Goal: Information Seeking & Learning: Check status

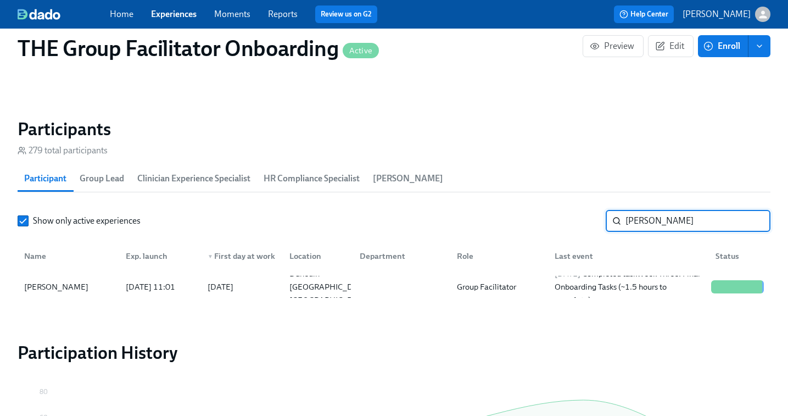
scroll to position [0, 18326]
click at [166, 15] on link "Experiences" at bounding box center [174, 14] width 46 height 10
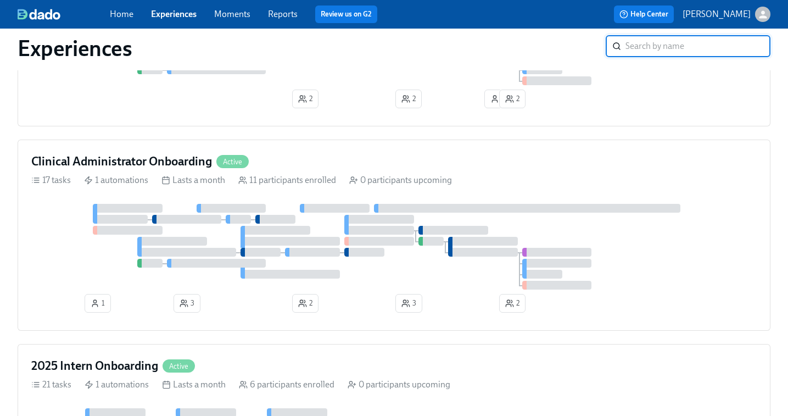
scroll to position [528, 0]
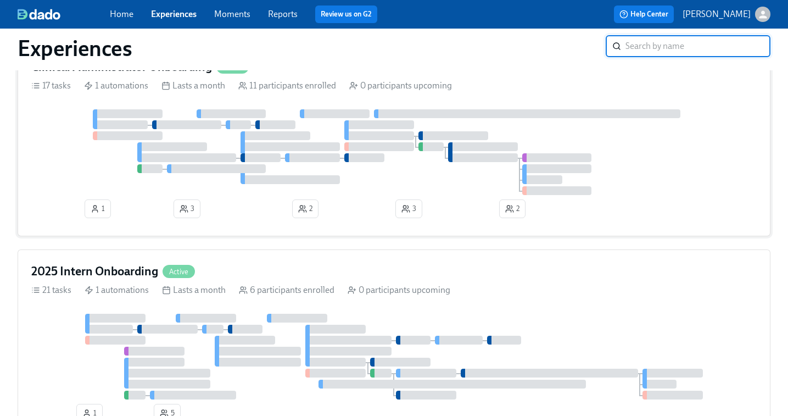
click at [298, 175] on div at bounding box center [393, 152] width 725 height 86
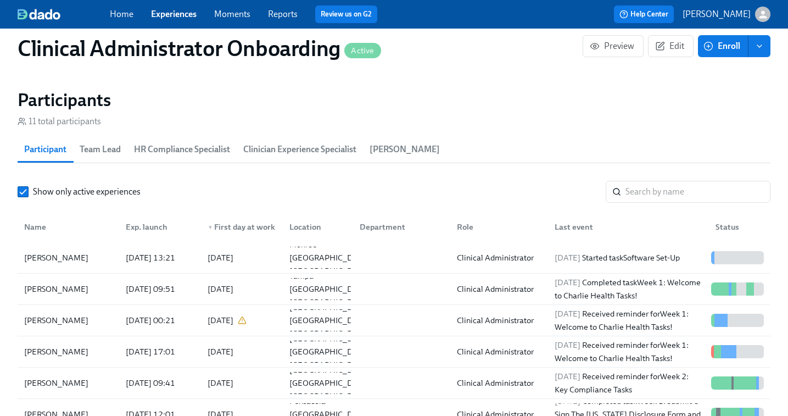
scroll to position [3, 0]
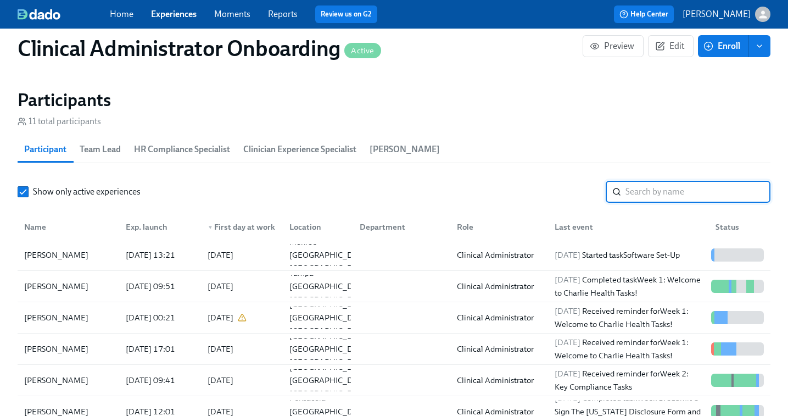
click at [634, 185] on input "search" at bounding box center [697, 192] width 145 height 22
paste input "Anne Louise Seaman"
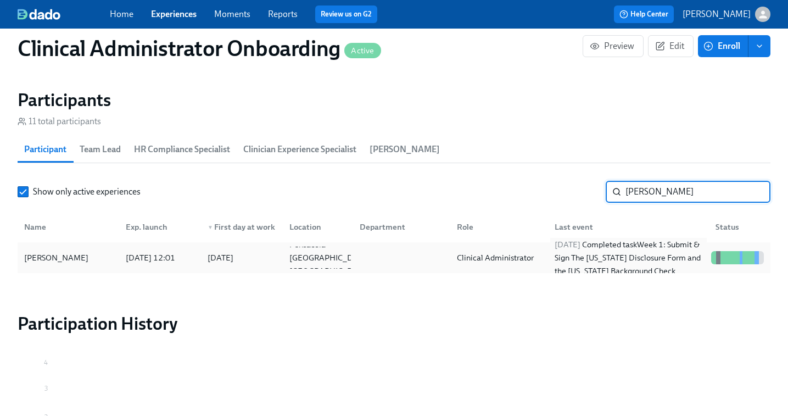
type input "Anne Louise Seaman"
click at [593, 257] on div "2025/09/04 Completed task Week 1: Submit & Sign The Utah Disclosure Form and th…" at bounding box center [628, 258] width 157 height 40
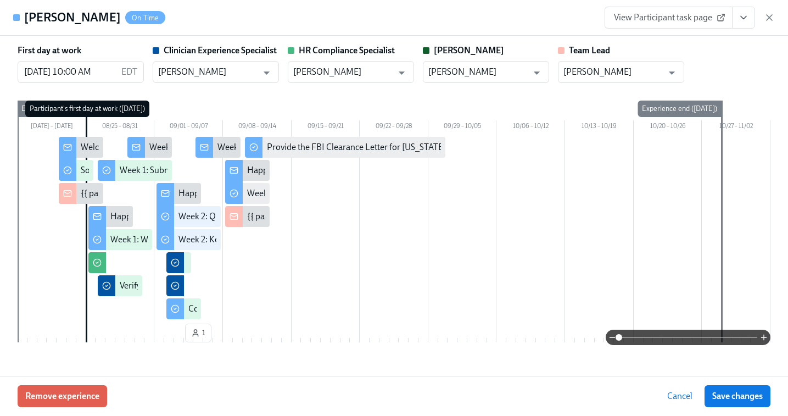
click at [738, 21] on icon "View task page" at bounding box center [743, 17] width 11 height 11
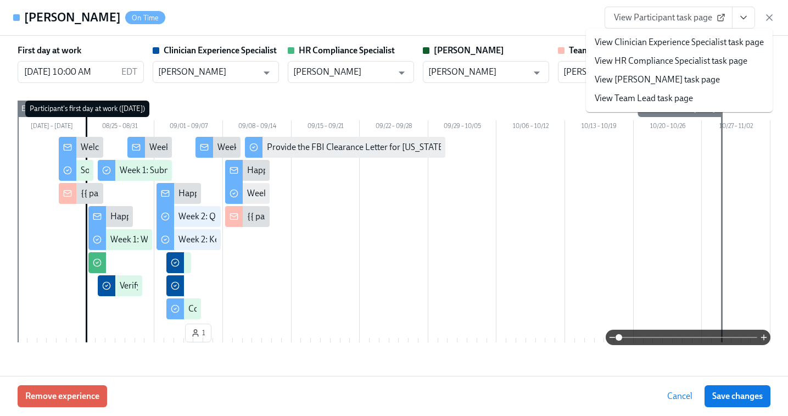
click at [649, 14] on span "View Participant task page" at bounding box center [668, 17] width 109 height 11
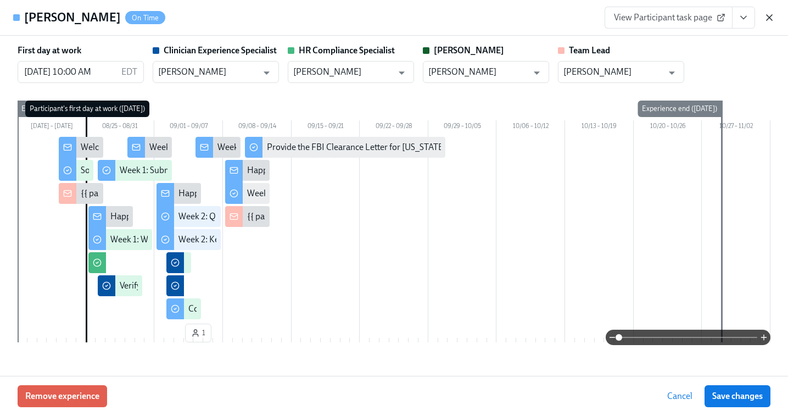
click at [769, 21] on icon "button" at bounding box center [769, 17] width 11 height 11
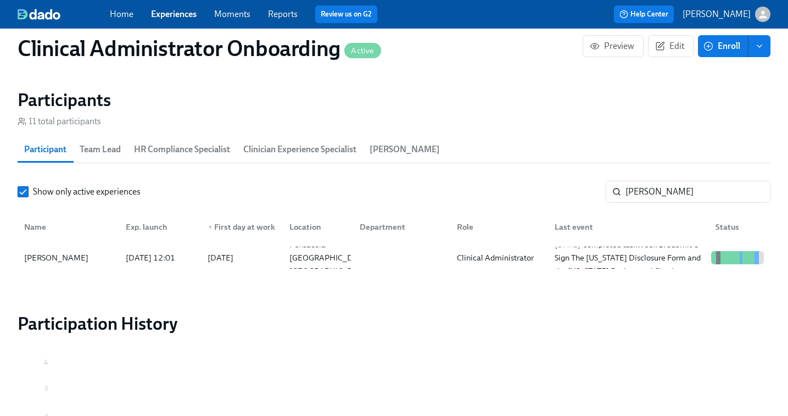
click at [162, 13] on link "Experiences" at bounding box center [174, 14] width 46 height 10
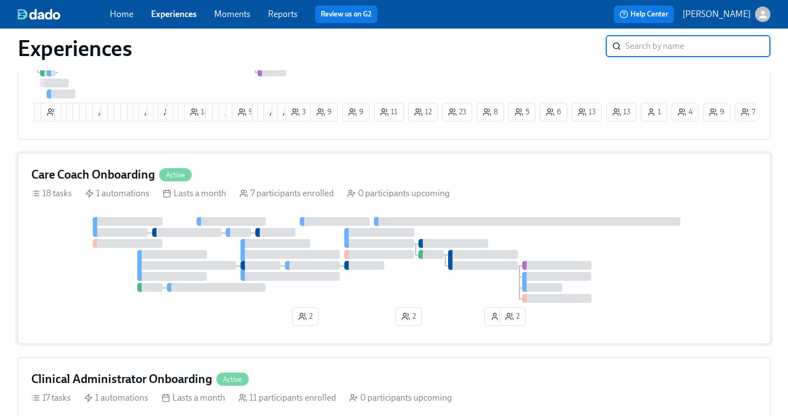
scroll to position [224, 0]
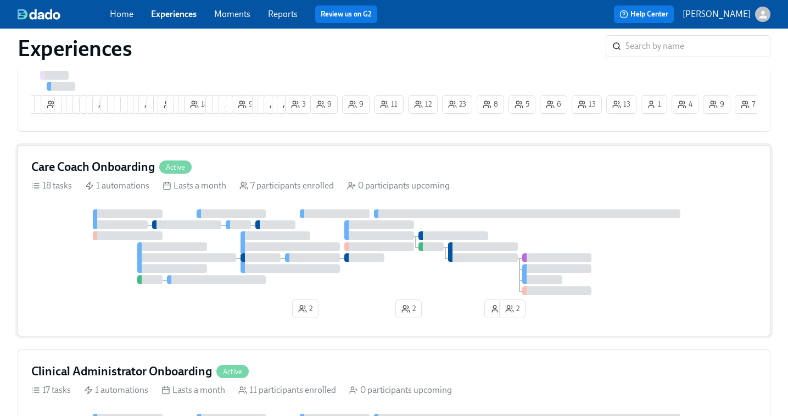
click at [399, 251] on div at bounding box center [379, 246] width 70 height 9
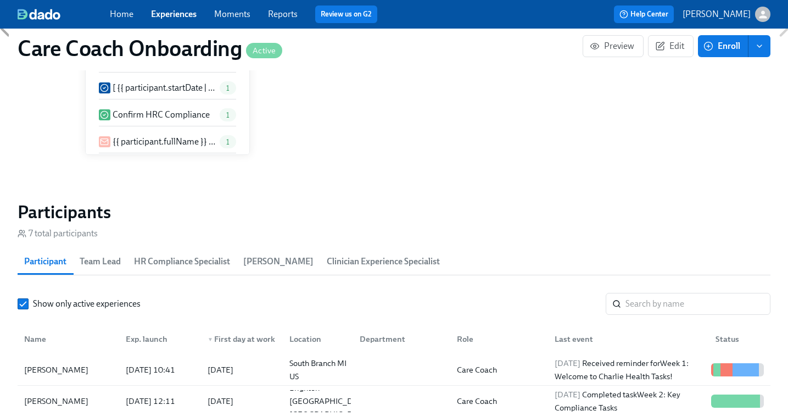
scroll to position [853, 0]
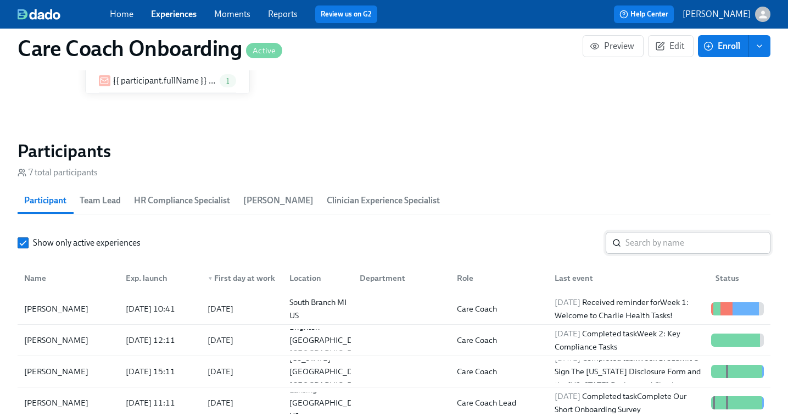
click at [652, 242] on input "search" at bounding box center [697, 243] width 145 height 22
paste input "Charlee Belfonte"
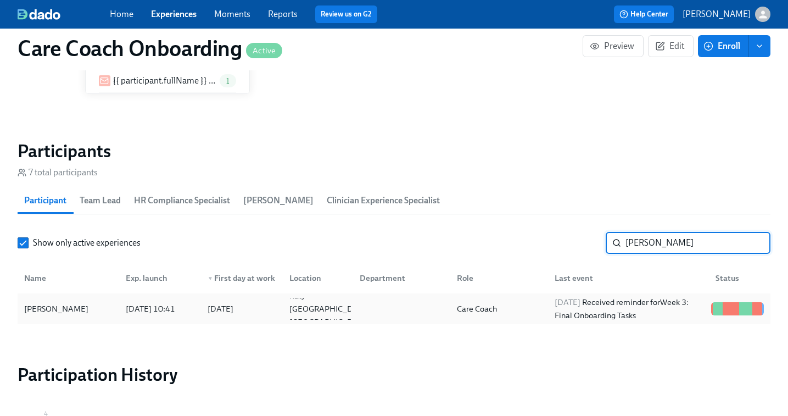
click at [458, 308] on div "Care Coach" at bounding box center [476, 308] width 49 height 13
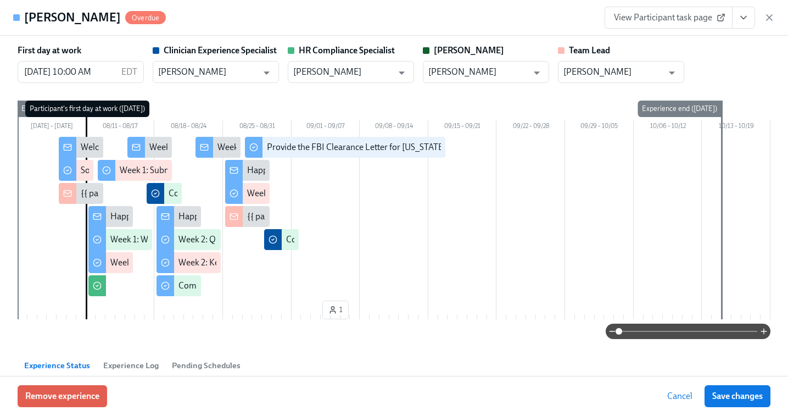
click at [677, 23] on link "View Participant task page" at bounding box center [669, 18] width 128 height 22
click at [772, 15] on icon "button" at bounding box center [769, 17] width 5 height 5
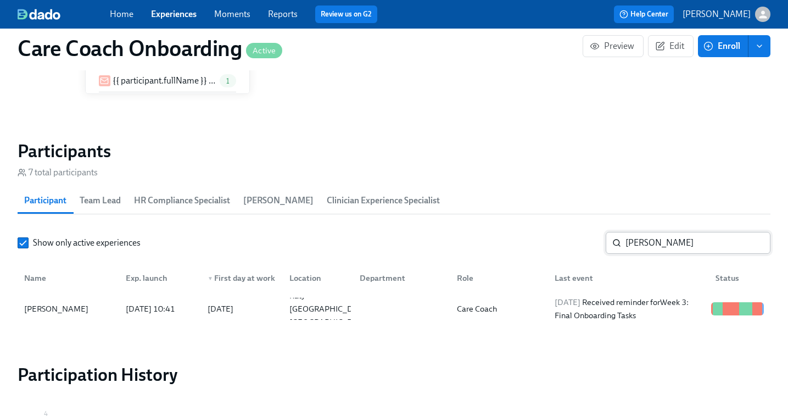
click at [654, 245] on input "Charlee Belfonte" at bounding box center [697, 243] width 145 height 22
paste input "Shanise Ford"
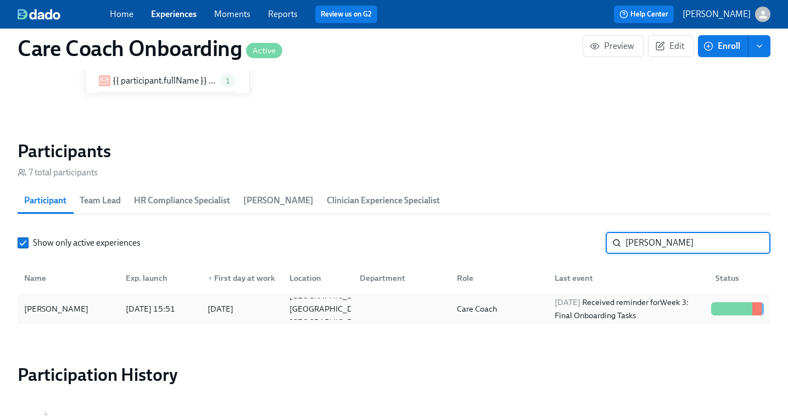
type input "Shanise Ford"
click at [566, 305] on span "2025/09/05" at bounding box center [568, 302] width 26 height 10
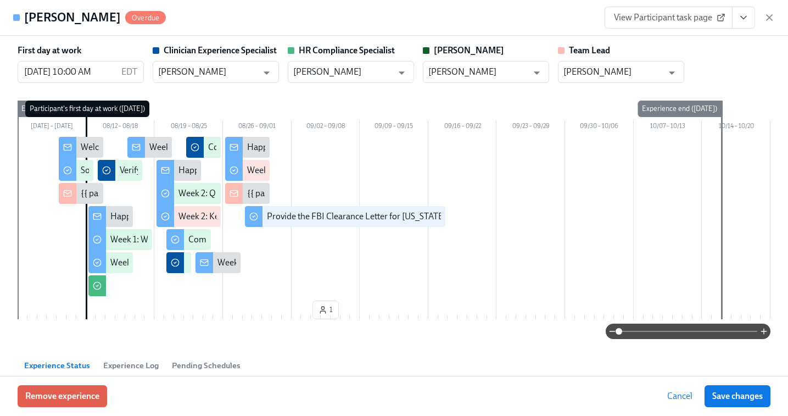
click at [702, 21] on span "View Participant task page" at bounding box center [668, 17] width 109 height 11
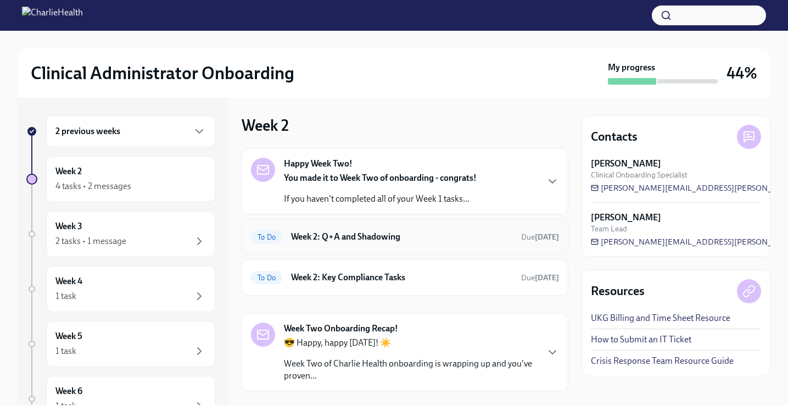
click at [373, 242] on h6 "Week 2: Q+A and Shadowing" at bounding box center [401, 237] width 221 height 12
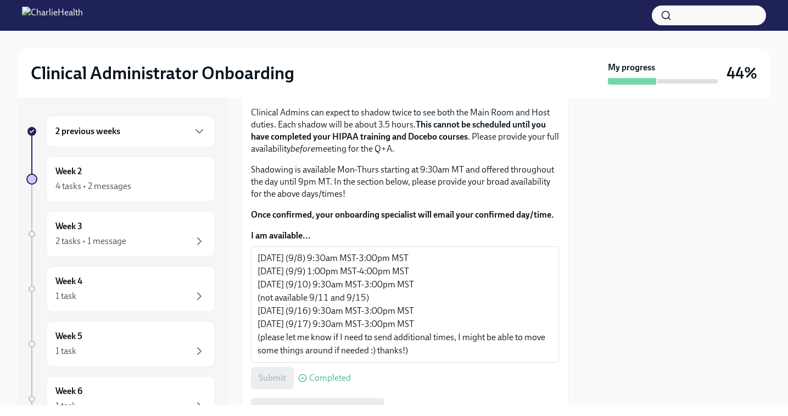
scroll to position [727, 0]
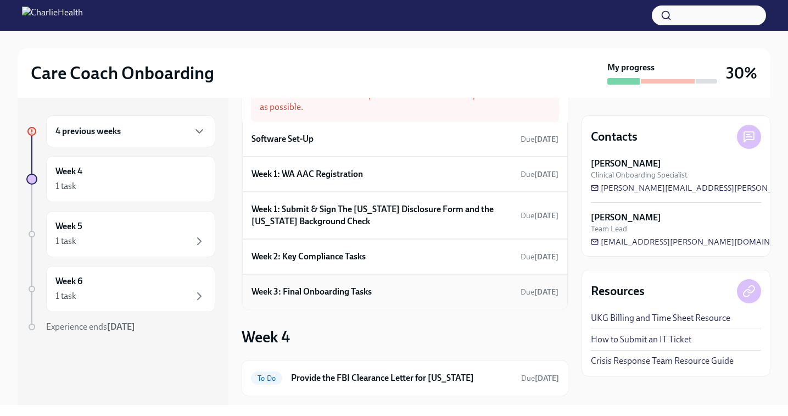
scroll to position [71, 0]
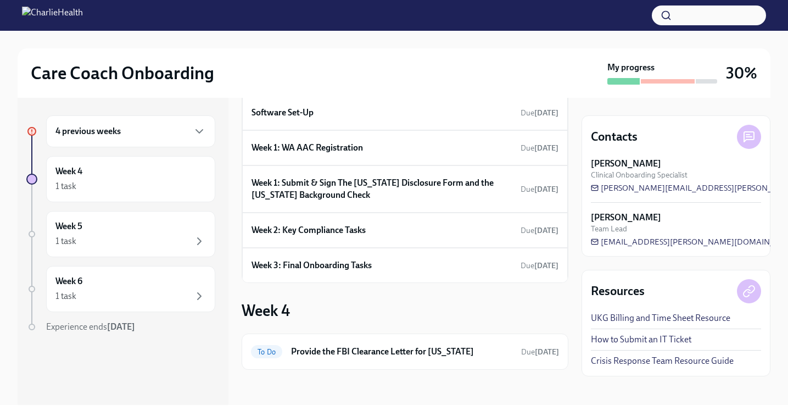
click at [97, 140] on div "4 previous weeks" at bounding box center [130, 131] width 169 height 32
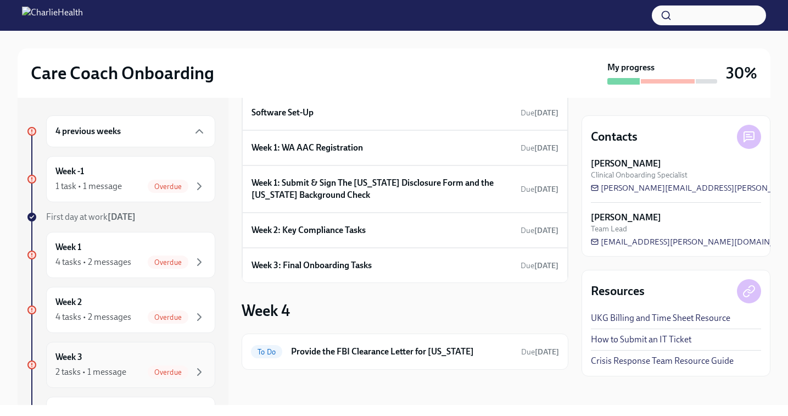
click at [97, 359] on div "Week 3 2 tasks • 1 message Overdue" at bounding box center [130, 364] width 150 height 27
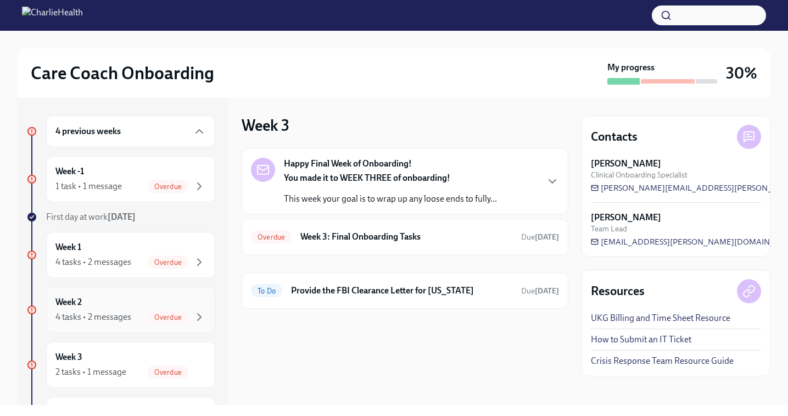
click at [108, 315] on div "4 tasks • 2 messages" at bounding box center [93, 317] width 76 height 12
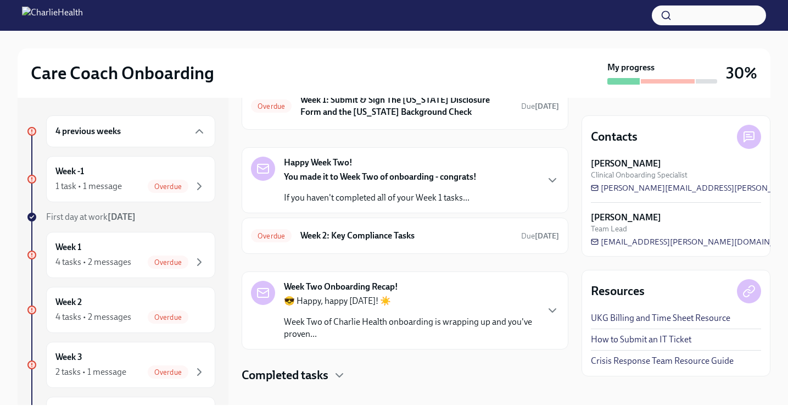
scroll to position [80, 0]
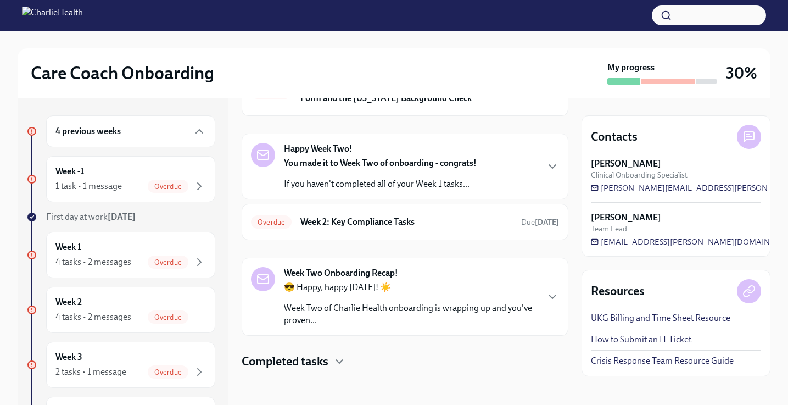
click at [314, 359] on h4 "Completed tasks" at bounding box center [285, 361] width 87 height 16
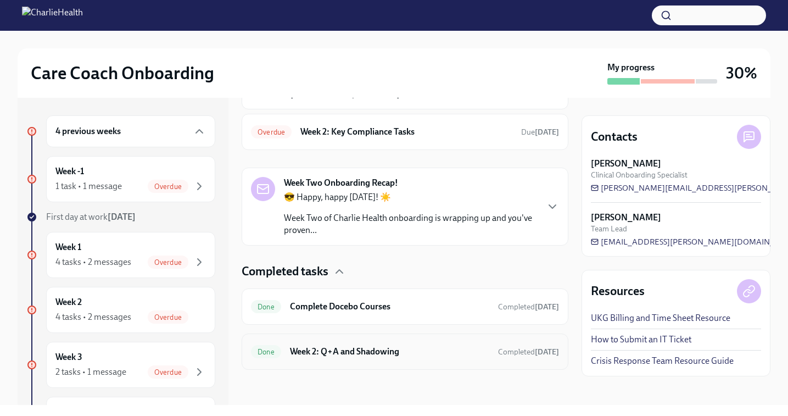
click at [314, 353] on h6 "Week 2: Q+A and Shadowing" at bounding box center [389, 351] width 199 height 12
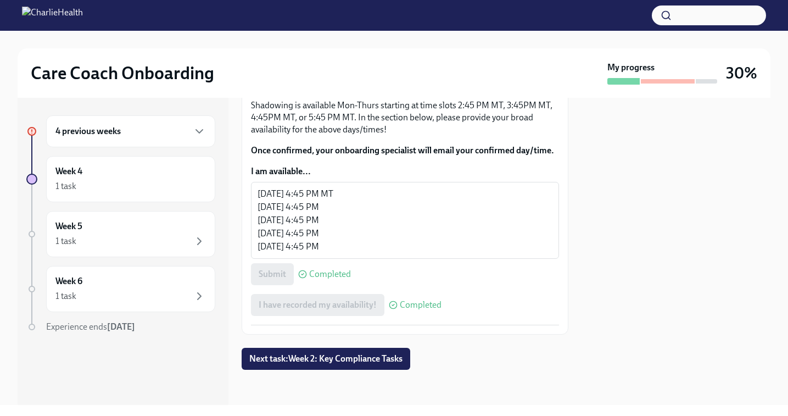
scroll to position [665, 0]
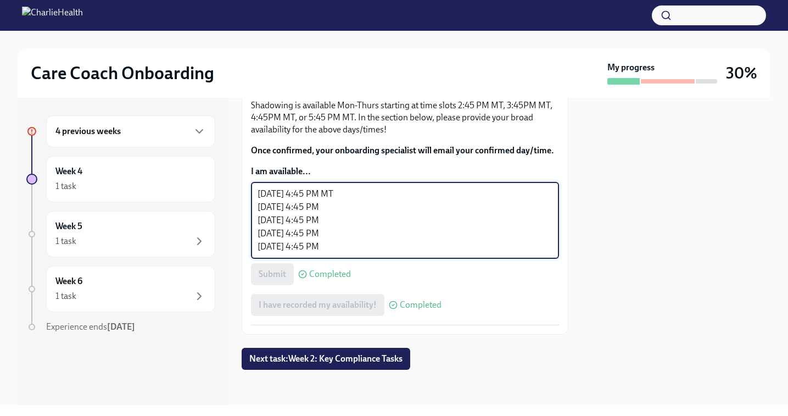
drag, startPoint x: 259, startPoint y: 283, endPoint x: 336, endPoint y: 285, distance: 77.5
click at [336, 253] on textarea "Mon. 9/8 @ 4:45 PM MT Tues. 9/9 @ 4:45 PM Tues. 9/16 @ 4:45 PM Wed. 9/17 @ 4:45…" at bounding box center [405, 220] width 295 height 66
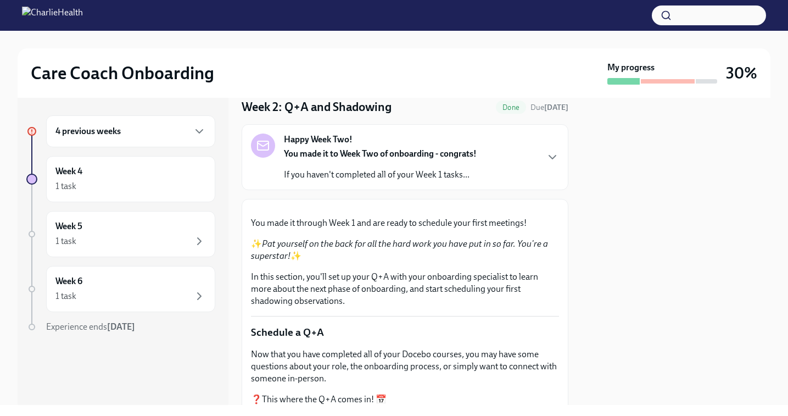
scroll to position [0, 0]
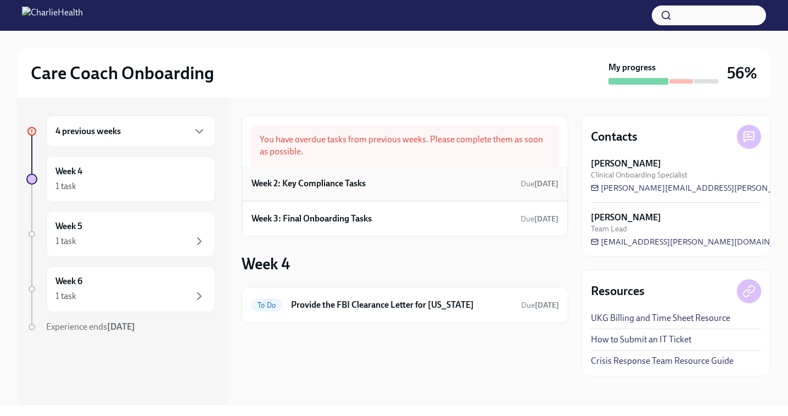
click at [327, 178] on h6 "Week 2: Key Compliance Tasks" at bounding box center [308, 183] width 114 height 12
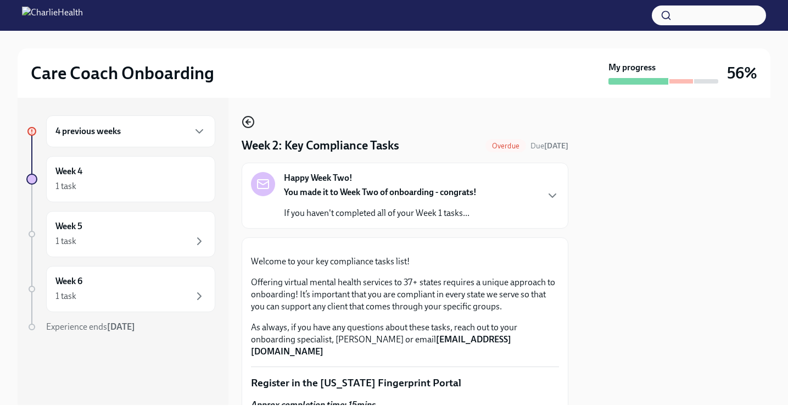
click at [247, 121] on icon "button" at bounding box center [247, 122] width 2 height 4
